Goal: Transaction & Acquisition: Purchase product/service

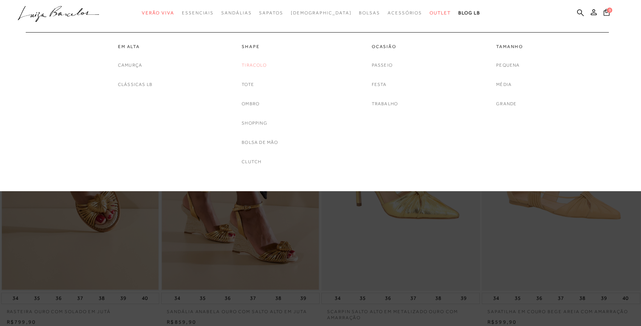
click at [251, 64] on link "Tiracolo" at bounding box center [254, 65] width 25 height 8
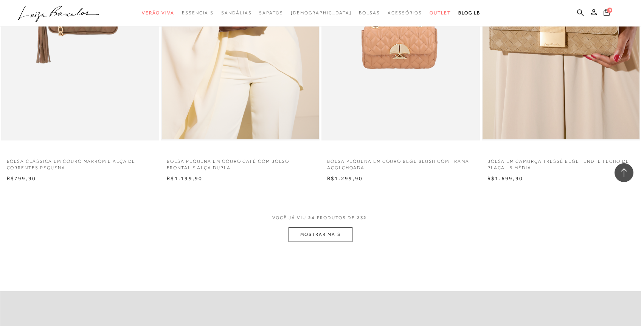
scroll to position [1546, 0]
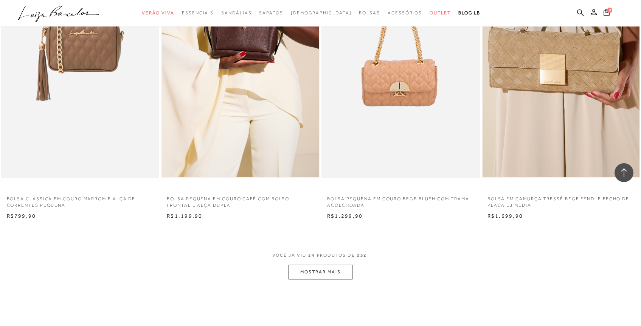
click at [334, 273] on button "MOSTRAR MAIS" at bounding box center [320, 271] width 64 height 15
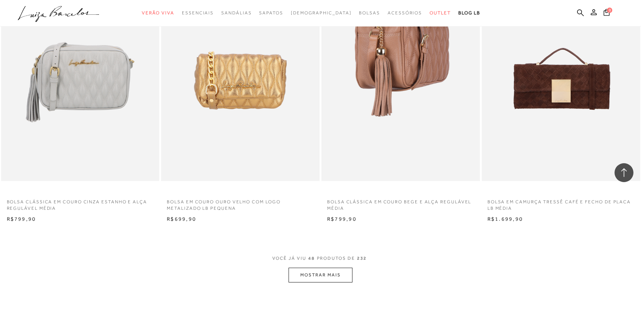
scroll to position [3426, 0]
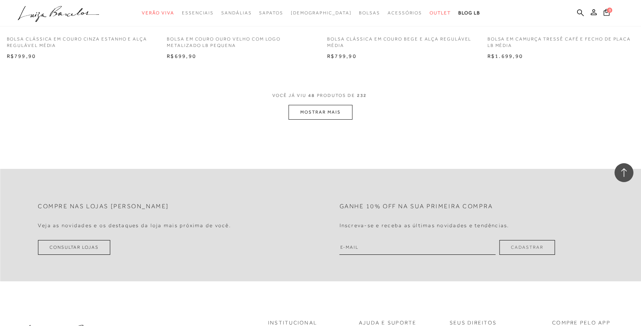
click at [323, 116] on button "MOSTRAR MAIS" at bounding box center [320, 112] width 64 height 15
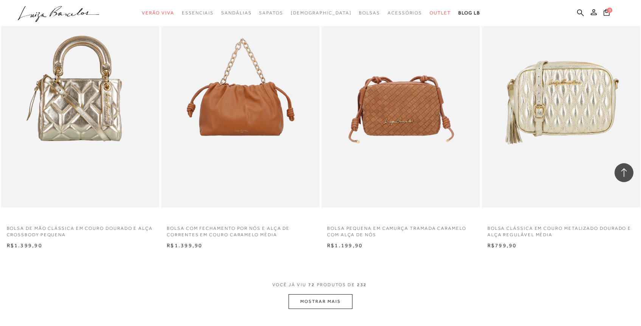
scroll to position [5208, 0]
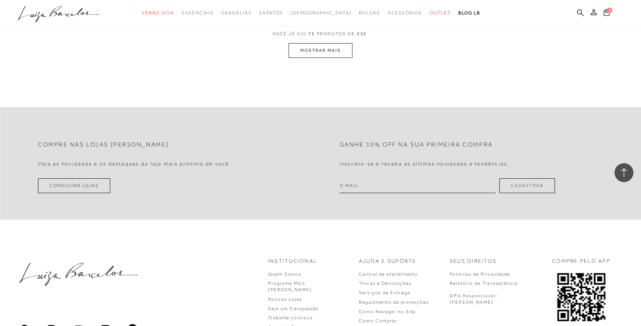
click at [320, 49] on button "MOSTRAR MAIS" at bounding box center [320, 50] width 64 height 15
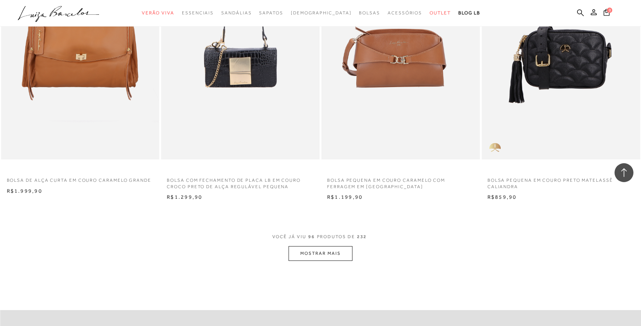
scroll to position [6857, 0]
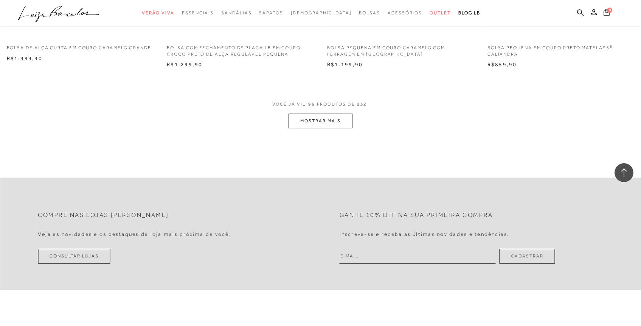
click at [344, 120] on button "MOSTRAR MAIS" at bounding box center [320, 120] width 64 height 15
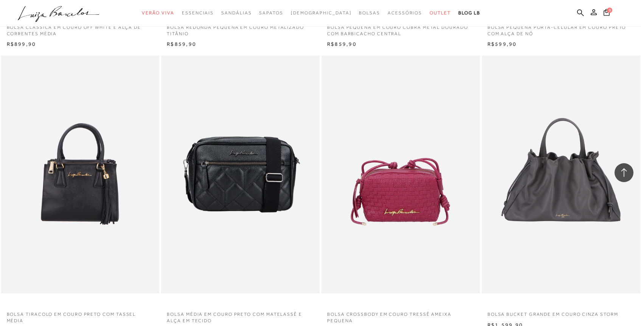
scroll to position [7686, 0]
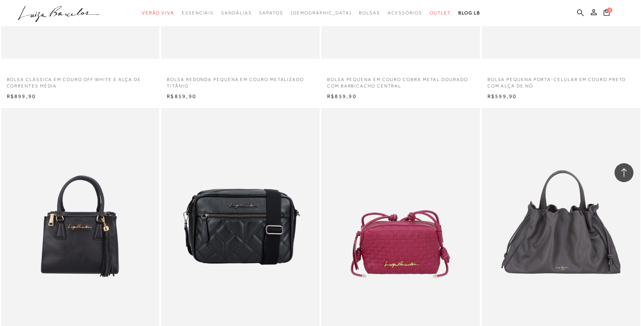
click at [580, 12] on icon at bounding box center [580, 12] width 7 height 7
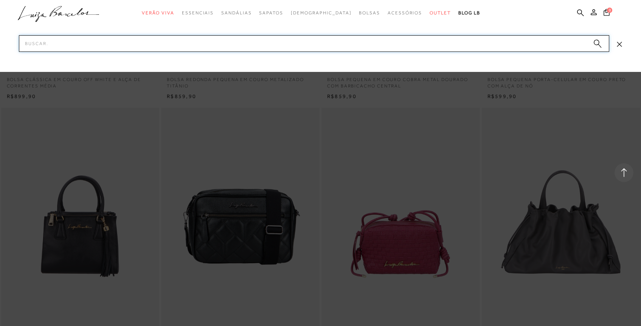
click at [479, 44] on input "Pesquisar" at bounding box center [314, 43] width 590 height 17
type input "ameixa"
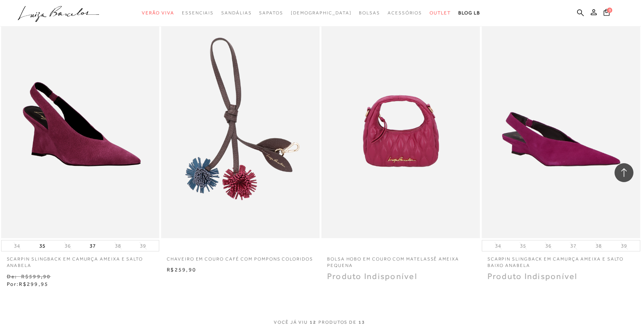
scroll to position [791, 0]
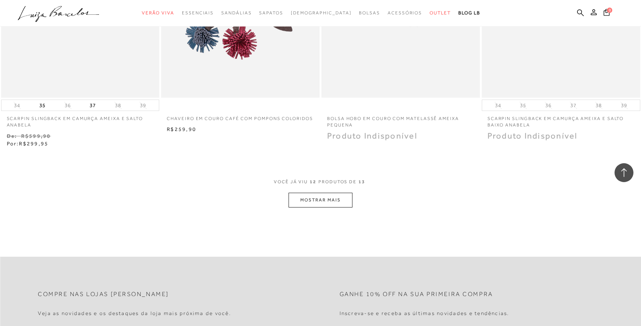
click at [304, 195] on button "MOSTRAR MAIS" at bounding box center [320, 199] width 64 height 15
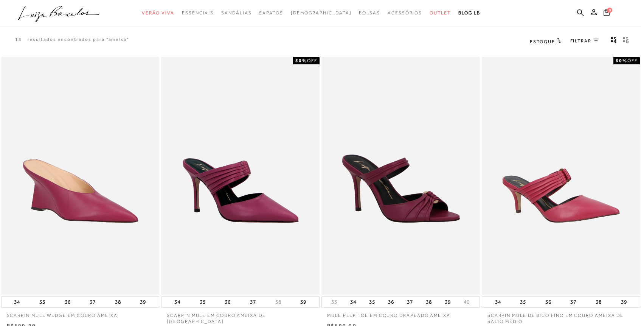
scroll to position [0, 0]
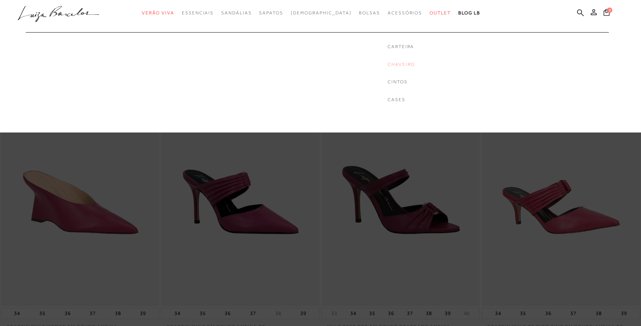
click at [388, 63] on link "Chaveiro" at bounding box center [401, 64] width 27 height 6
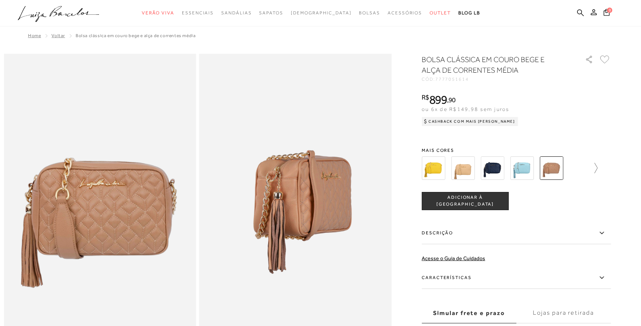
click at [594, 167] on icon at bounding box center [592, 168] width 11 height 11
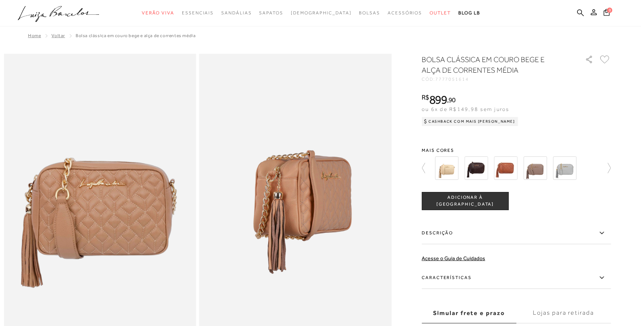
click at [509, 169] on img at bounding box center [505, 167] width 23 height 23
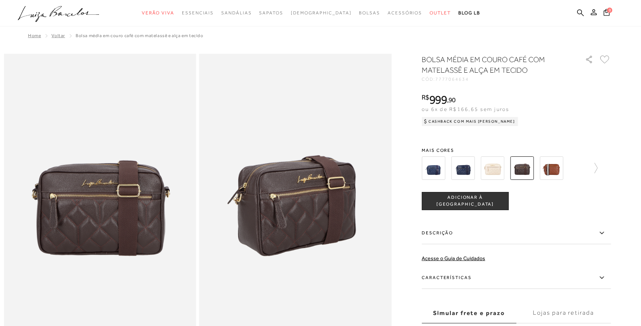
click at [600, 168] on div at bounding box center [516, 168] width 189 height 28
click at [597, 167] on icon at bounding box center [592, 168] width 11 height 11
click at [597, 167] on div at bounding box center [521, 168] width 176 height 28
click at [540, 174] on img at bounding box center [534, 167] width 23 height 23
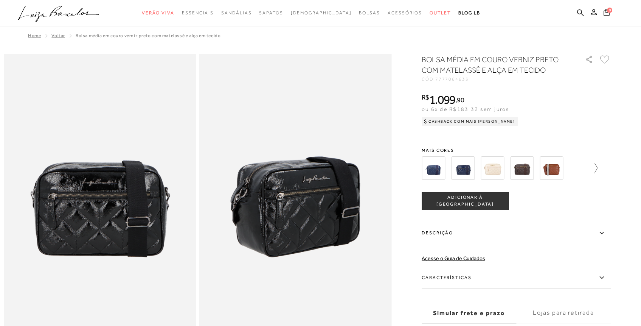
click at [597, 168] on icon at bounding box center [592, 168] width 11 height 11
click at [507, 171] on img at bounding box center [505, 167] width 23 height 23
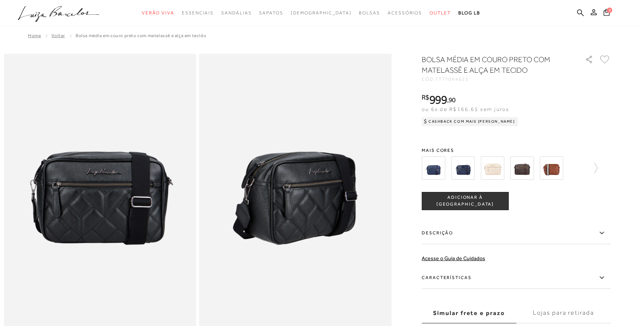
click at [554, 171] on img at bounding box center [551, 167] width 23 height 23
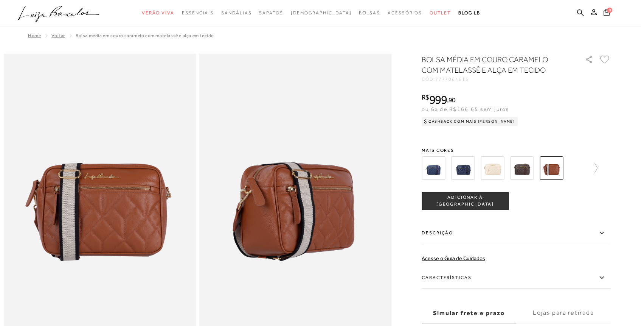
click at [498, 171] on img at bounding box center [492, 167] width 23 height 23
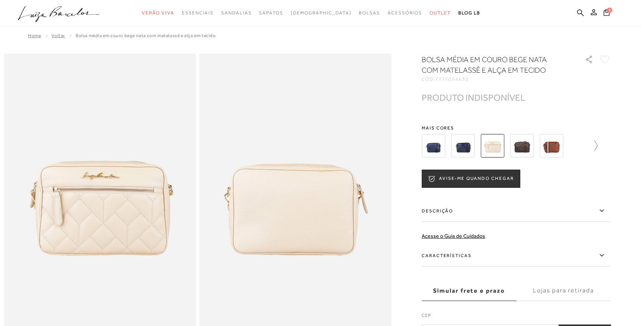
click at [597, 146] on icon at bounding box center [592, 145] width 11 height 11
click at [598, 146] on div at bounding box center [521, 146] width 176 height 28
click at [481, 153] on img at bounding box center [475, 145] width 23 height 23
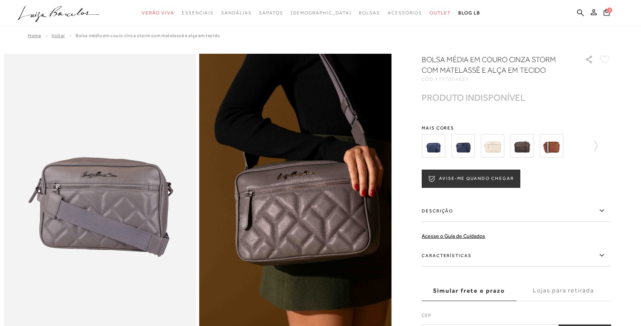
click at [557, 149] on img at bounding box center [551, 145] width 23 height 23
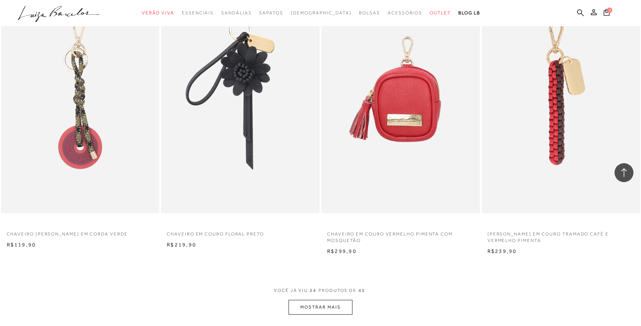
scroll to position [1606, 0]
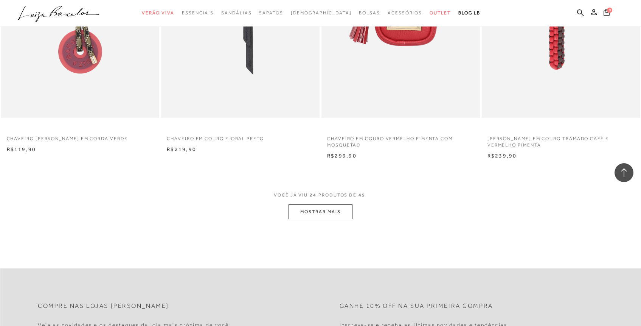
click at [333, 205] on button "MOSTRAR MAIS" at bounding box center [320, 211] width 64 height 15
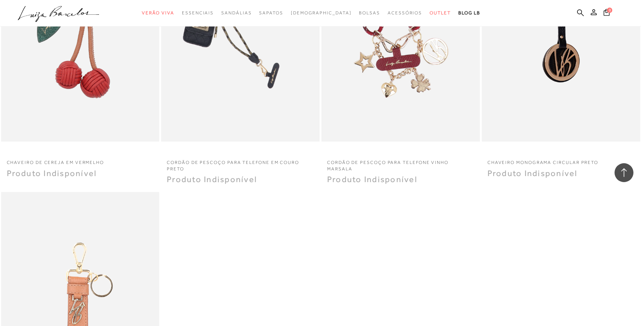
scroll to position [3129, 0]
